Goal: Subscribe to service/newsletter

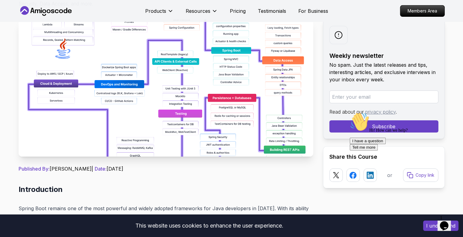
scroll to position [82, 0]
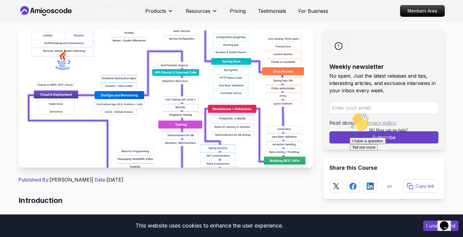
click at [142, 127] on img at bounding box center [166, 98] width 294 height 137
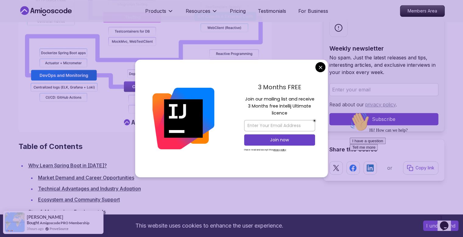
scroll to position [715, 0]
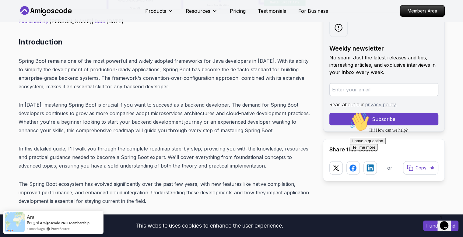
scroll to position [245, 0]
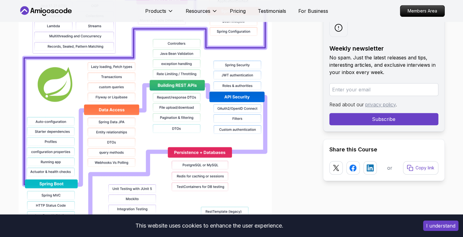
click at [175, 129] on img at bounding box center [145, 141] width 253 height 389
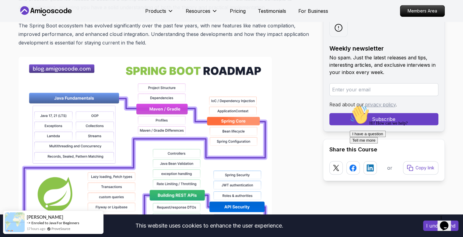
scroll to position [399, 0]
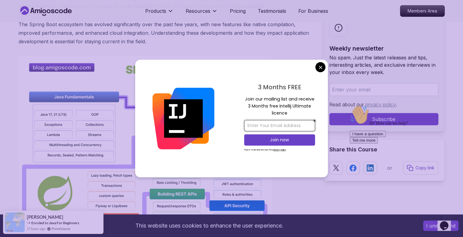
click at [278, 125] on input "email" at bounding box center [279, 125] width 71 height 11
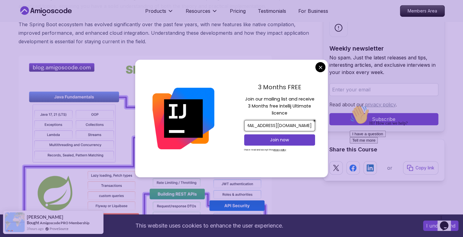
scroll to position [0, 16]
type input "[EMAIL_ADDRESS][DOMAIN_NAME]"
click at [290, 142] on p "Join now" at bounding box center [279, 140] width 57 height 6
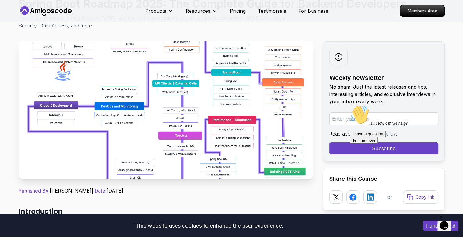
scroll to position [74, 0]
